Goal: Find specific page/section: Find specific page/section

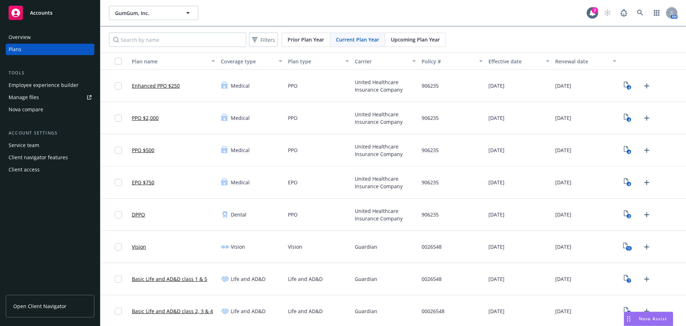
click at [38, 300] on link "Open Client Navigator" at bounding box center [50, 306] width 89 height 23
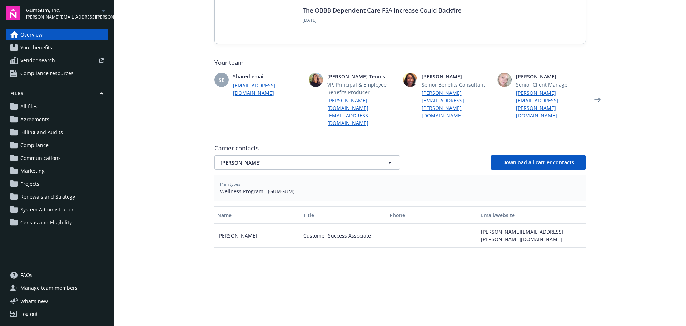
scroll to position [143, 0]
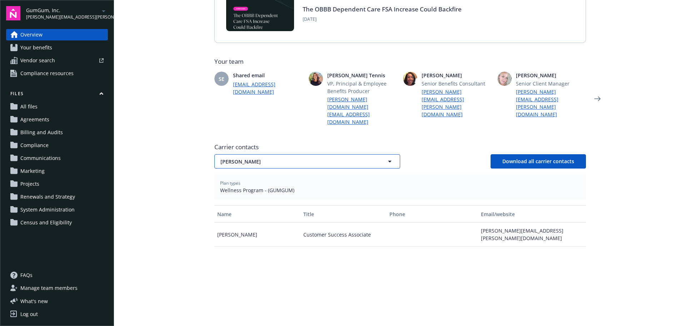
click at [276, 158] on span "[PERSON_NAME]" at bounding box center [295, 162] width 149 height 8
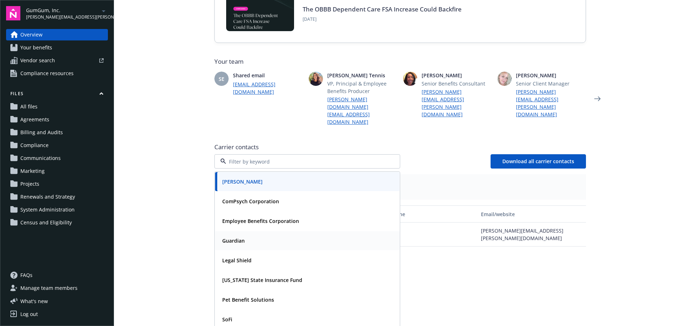
click at [242, 235] on div "Guardian" at bounding box center [233, 240] width 27 height 10
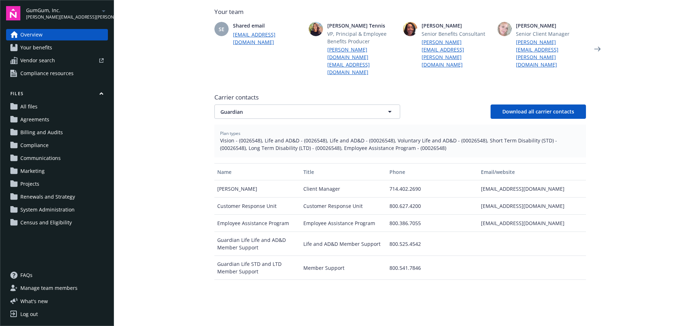
scroll to position [215, 0]
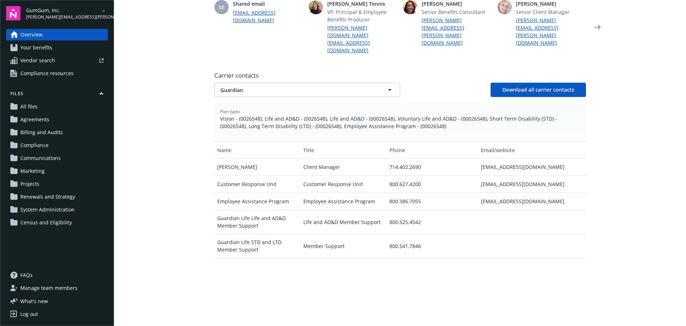
drag, startPoint x: 220, startPoint y: 127, endPoint x: 423, endPoint y: 143, distance: 204.1
click at [423, 143] on div "Name Title Phone Email/website [PERSON_NAME] Client Manager 714.402.2690 [EMAIL…" at bounding box center [401, 229] width 372 height 177
